Goal: Transaction & Acquisition: Obtain resource

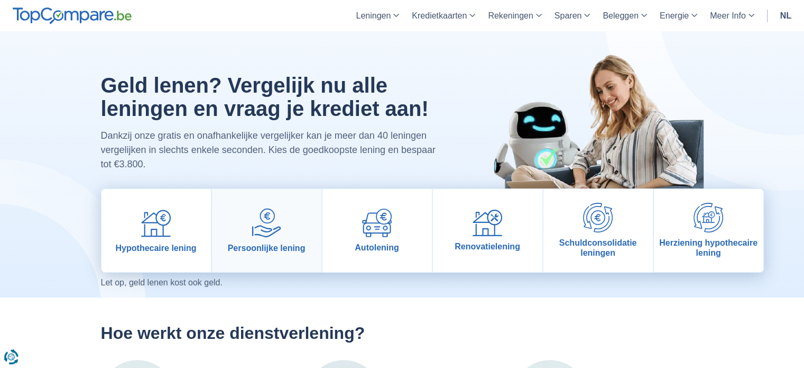
click at [268, 225] on img at bounding box center [267, 223] width 30 height 30
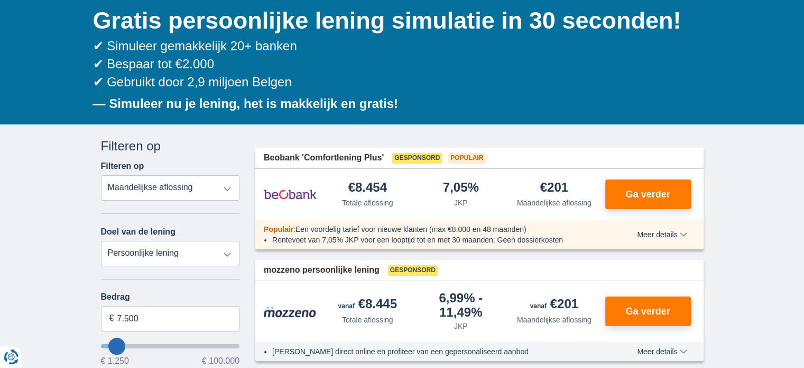
scroll to position [212, 0]
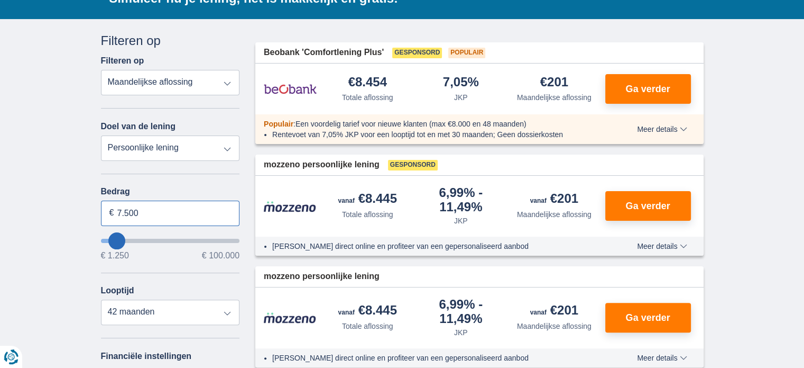
drag, startPoint x: 136, startPoint y: 213, endPoint x: 111, endPoint y: 211, distance: 25.4
click at [111, 211] on div "7.500 €" at bounding box center [170, 212] width 139 height 25
type input "15.000"
type input "15250"
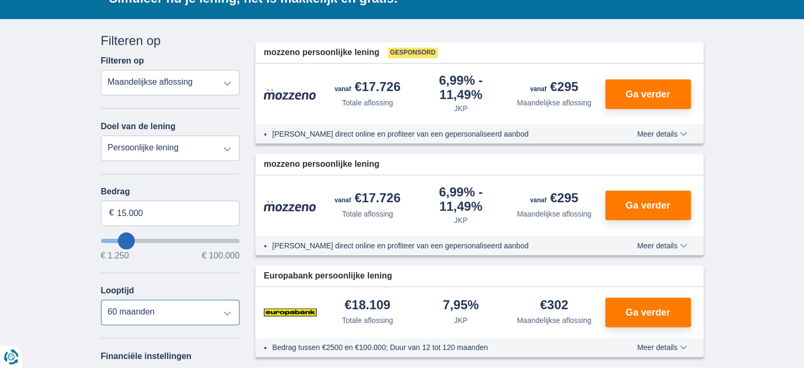
click at [228, 312] on select "12 maanden 18 maanden 24 maanden 30 maanden 36 maanden 42 maanden 48 maanden 60…" at bounding box center [170, 311] width 139 height 25
select select "48"
click at [101, 299] on select "12 maanden 18 maanden 24 maanden 30 maanden 36 maanden 42 maanden 48 maanden 60…" at bounding box center [170, 311] width 139 height 25
click at [669, 130] on span "Meer details" at bounding box center [662, 133] width 50 height 7
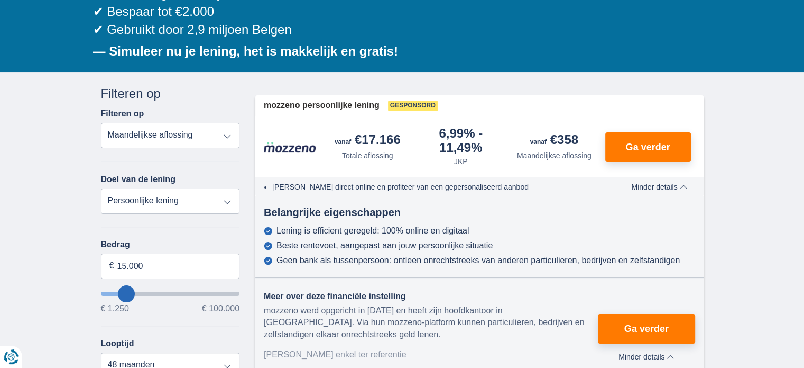
scroll to position [0, 0]
